Goal: Ask a question

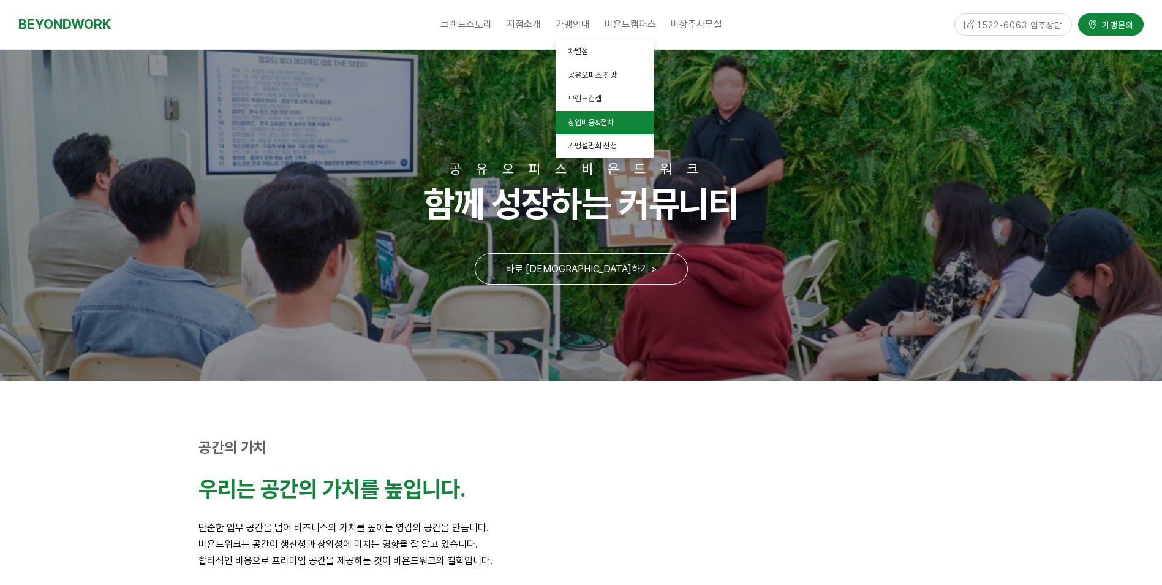
click at [582, 132] on link "창업비용&절차" at bounding box center [605, 123] width 98 height 24
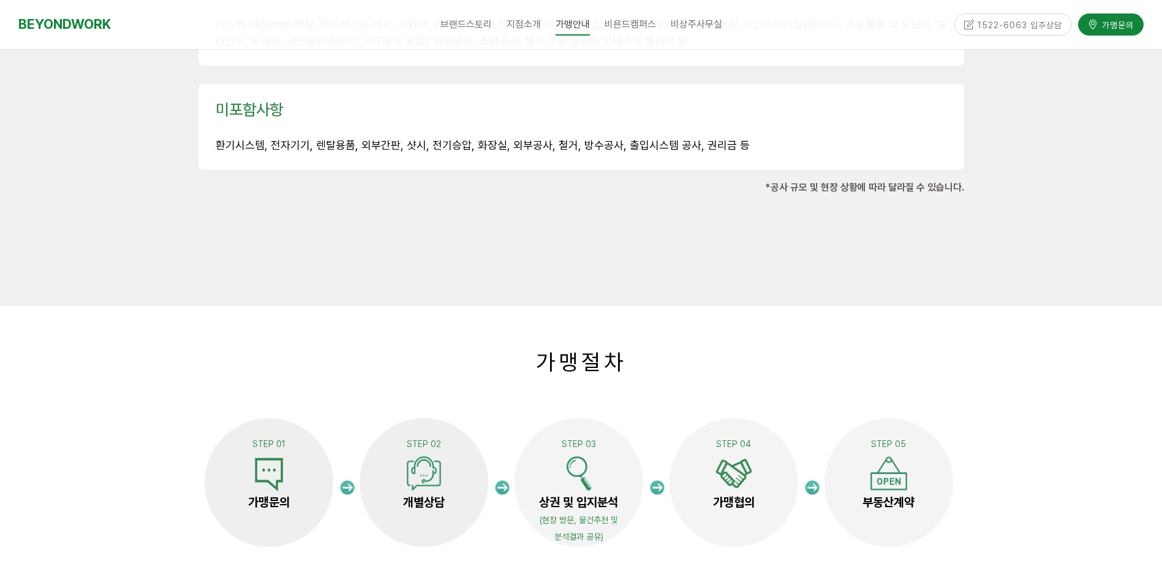
scroll to position [2145, 0]
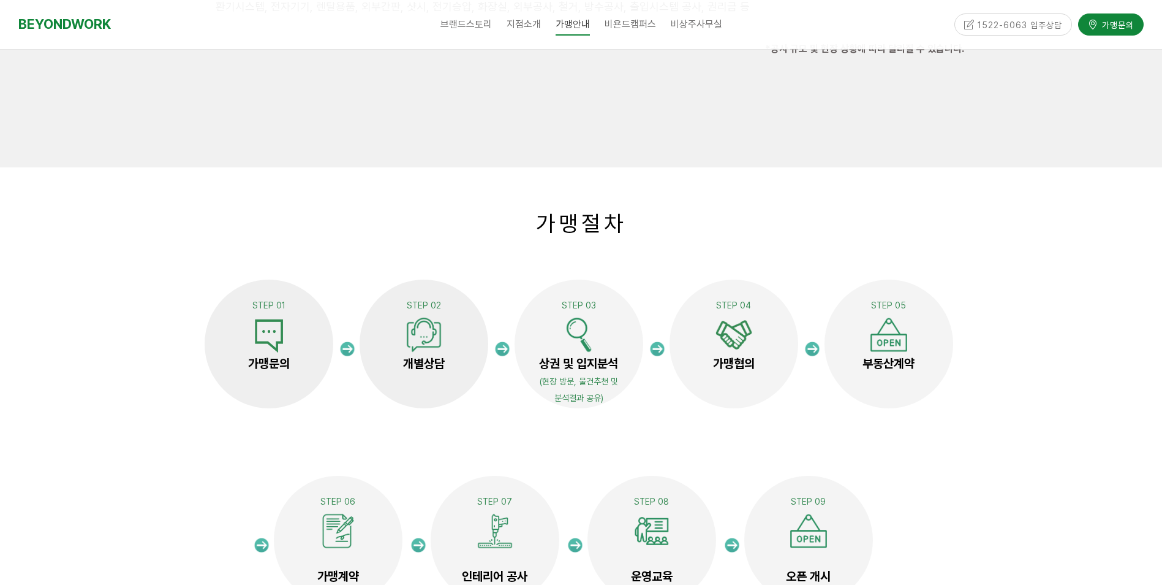
click at [79, 336] on div at bounding box center [581, 434] width 1162 height 535
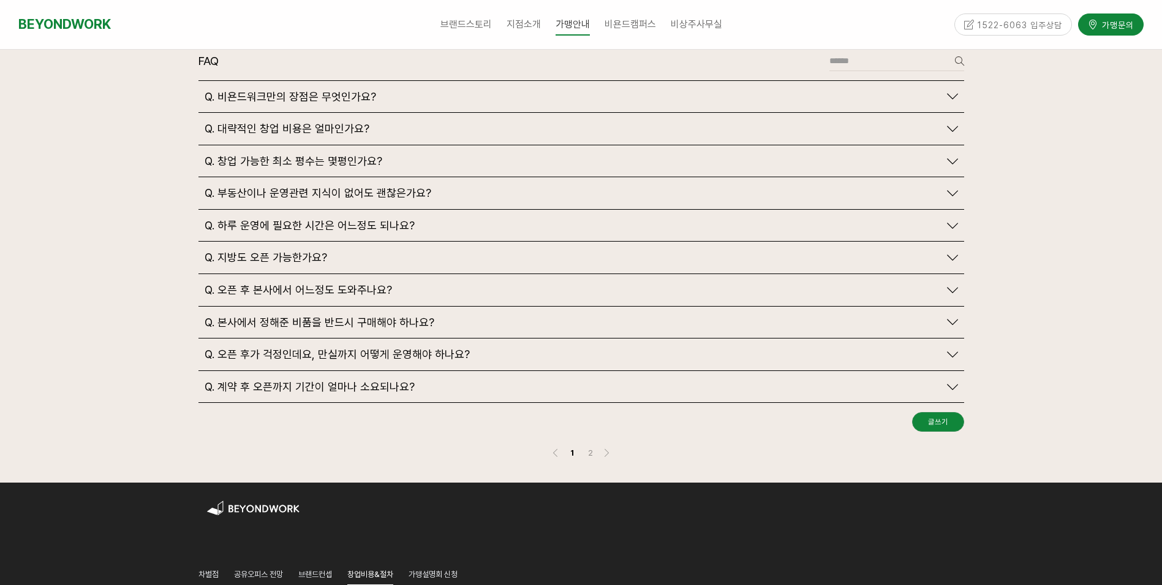
scroll to position [2941, 0]
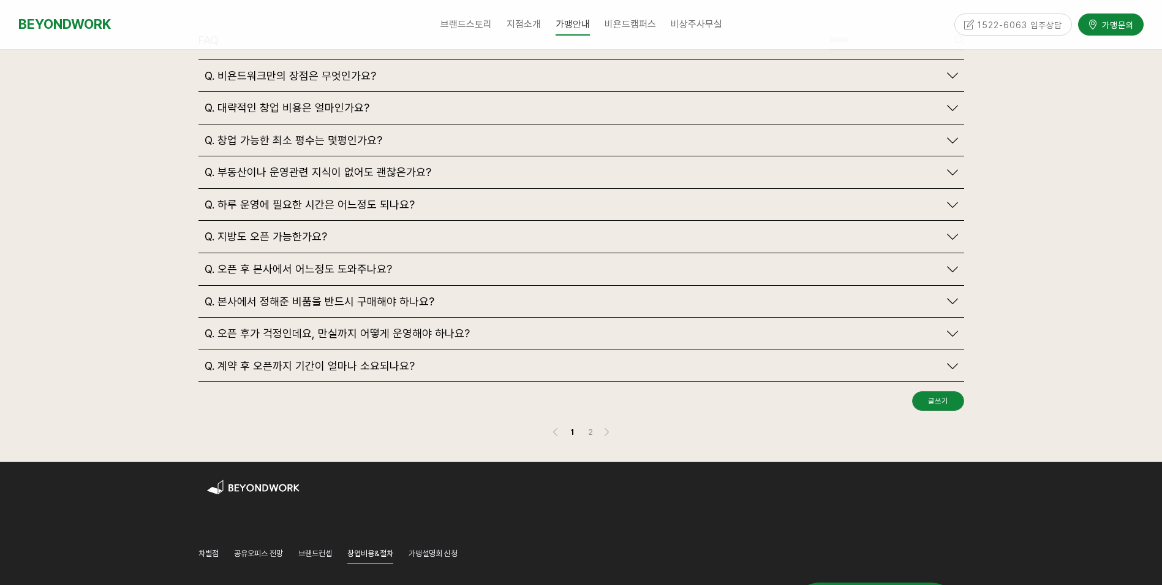
click at [349, 101] on span "Q. 대략적인 창업 비용은 얼마인가요?" at bounding box center [287, 107] width 165 height 13
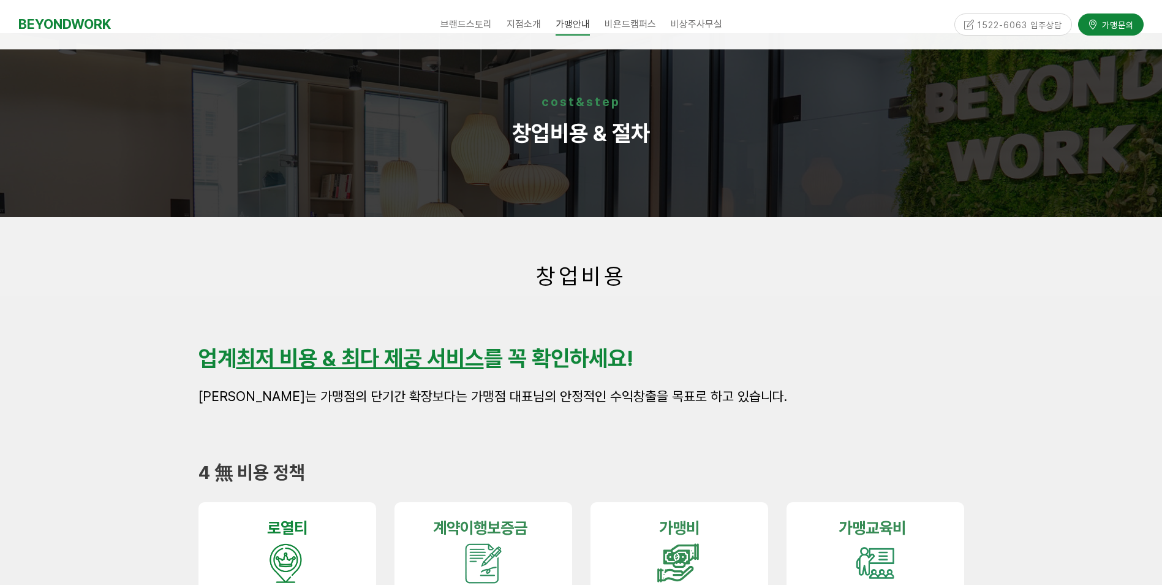
scroll to position [0, 0]
